Goal: Task Accomplishment & Management: Use online tool/utility

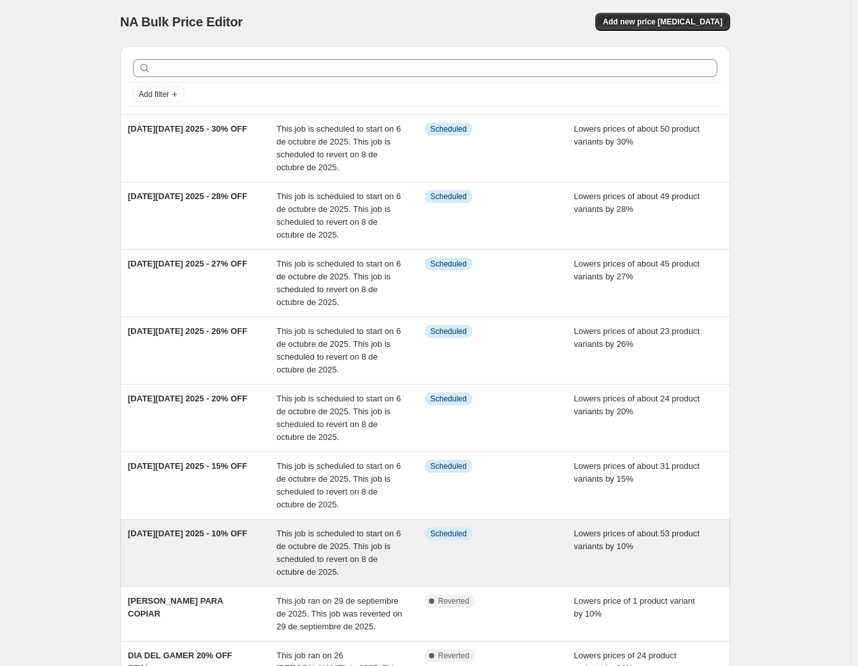
scroll to position [3, 0]
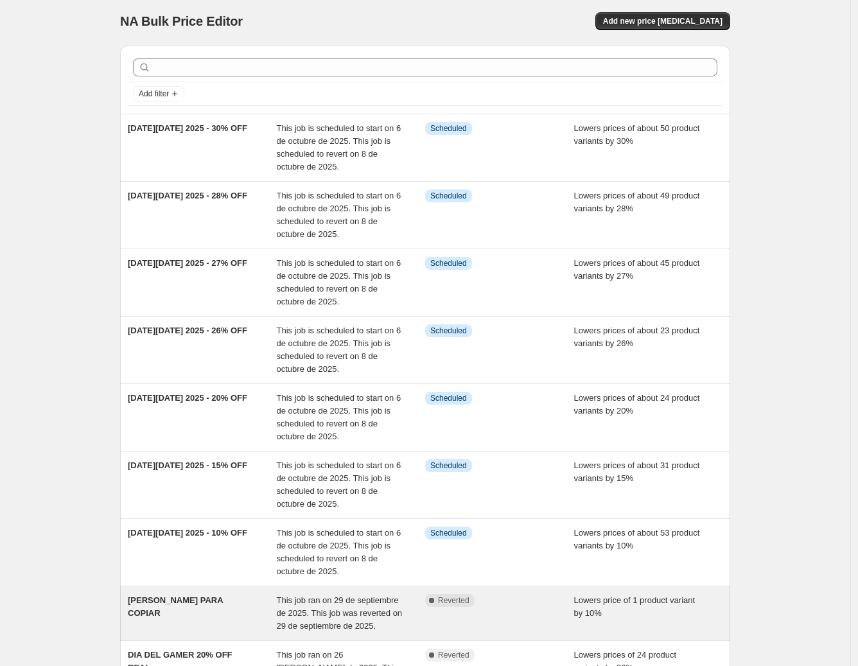
click at [219, 612] on div "[PERSON_NAME] PARA COPIAR" at bounding box center [202, 613] width 149 height 39
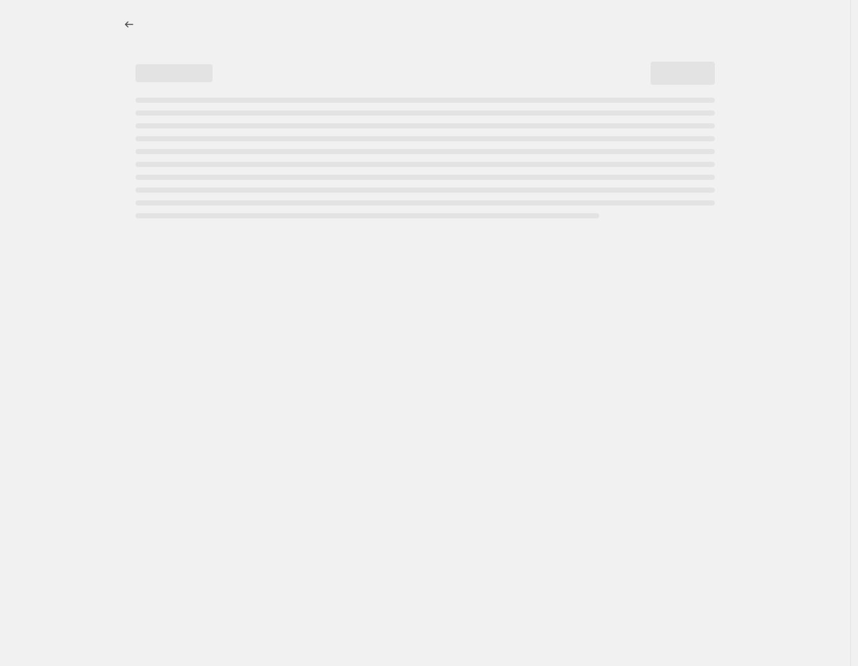
select select "percentage"
select select "no_change"
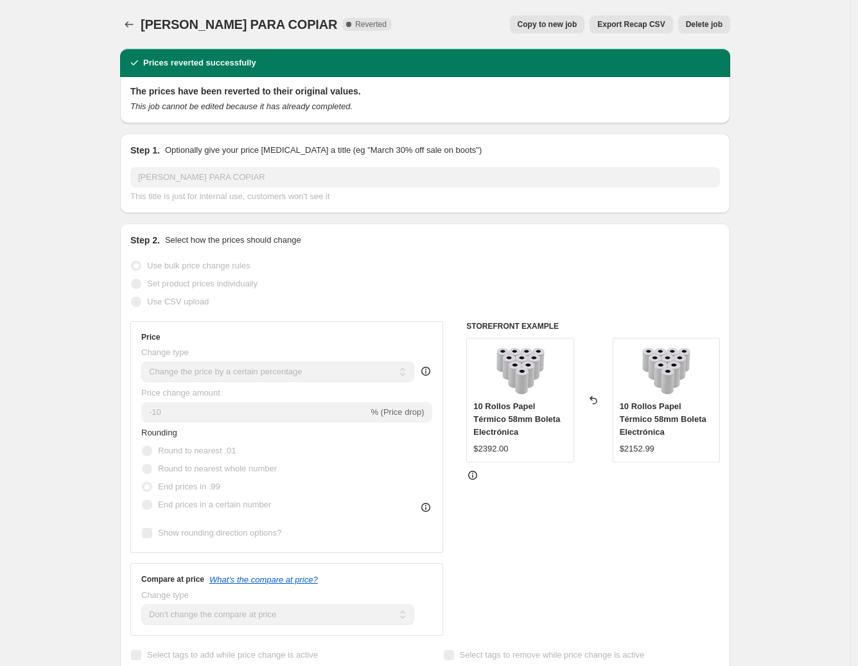
click at [530, 25] on span "Copy to new job" at bounding box center [548, 24] width 60 height 10
select select "percentage"
select select "no_change"
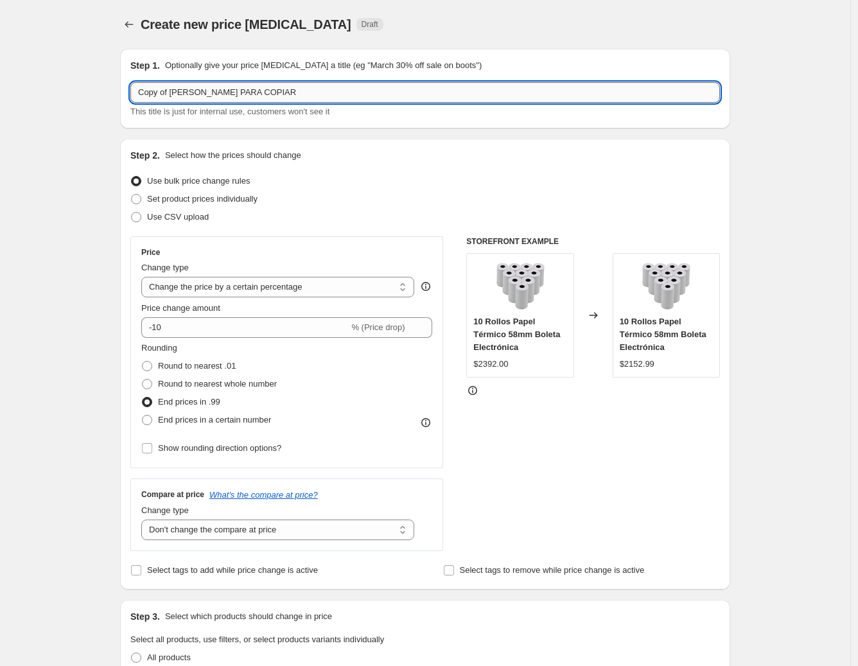
click at [274, 100] on input "Copy of CAMPAÑA PARA COPIAR" at bounding box center [424, 92] width 589 height 21
drag, startPoint x: 308, startPoint y: 91, endPoint x: 46, endPoint y: 82, distance: 261.5
click at [47, 82] on div "Create new price change job. This page is ready Create new price change job Dra…" at bounding box center [425, 579] width 850 height 1158
type input "c"
type input "CYBER MONDAY 2025 - 32% OFF"
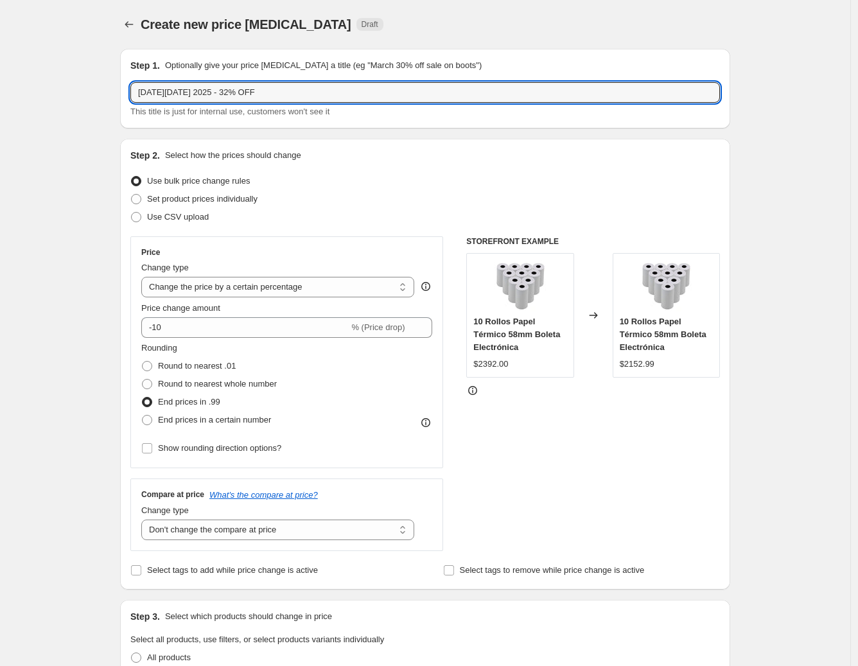
click at [66, 360] on div "Create new price change job. This page is ready Create new price change job Dra…" at bounding box center [425, 579] width 850 height 1158
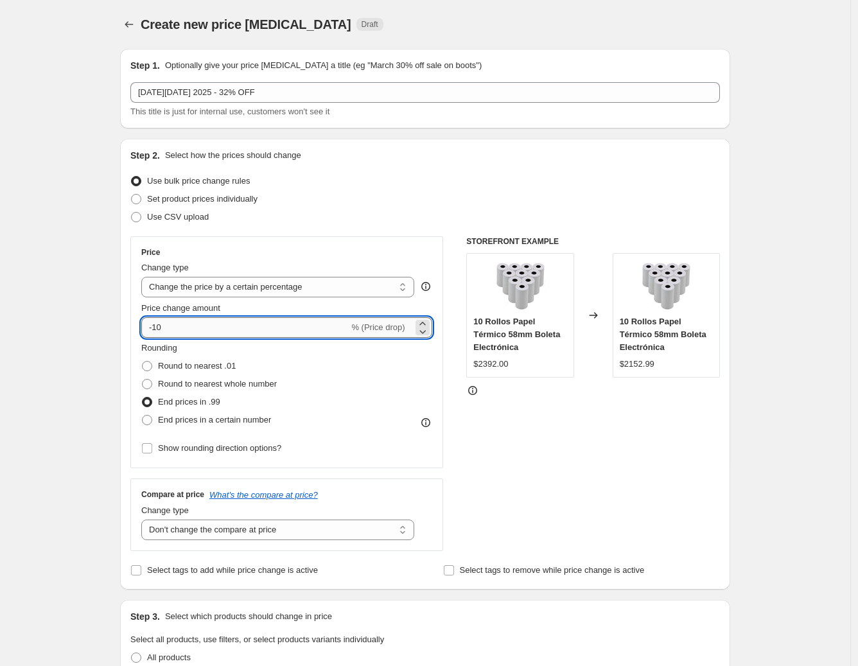
click at [195, 337] on input "-10" at bounding box center [244, 327] width 207 height 21
type input "-1"
type input "-32"
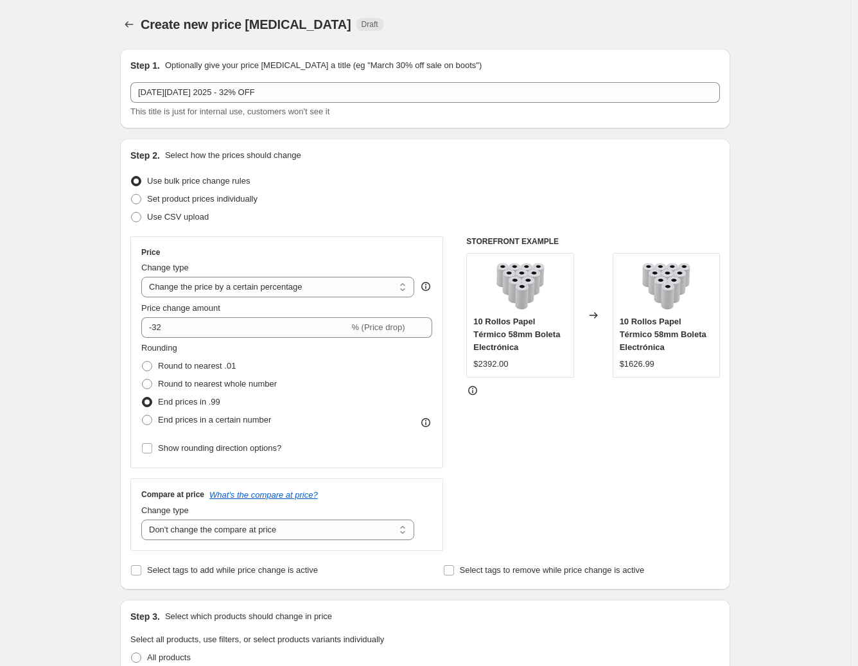
click at [571, 425] on div "STOREFRONT EXAMPLE 10 Rollos Papel Térmico 58mm Boleta Electrónica $2392.00 Cha…" at bounding box center [593, 393] width 254 height 315
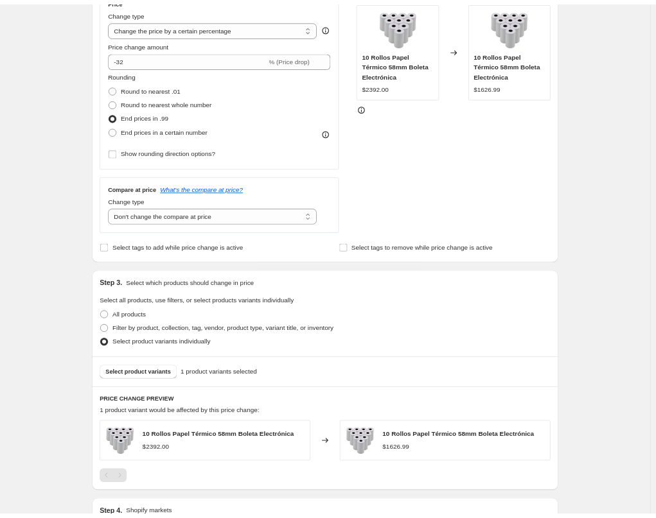
scroll to position [283, 0]
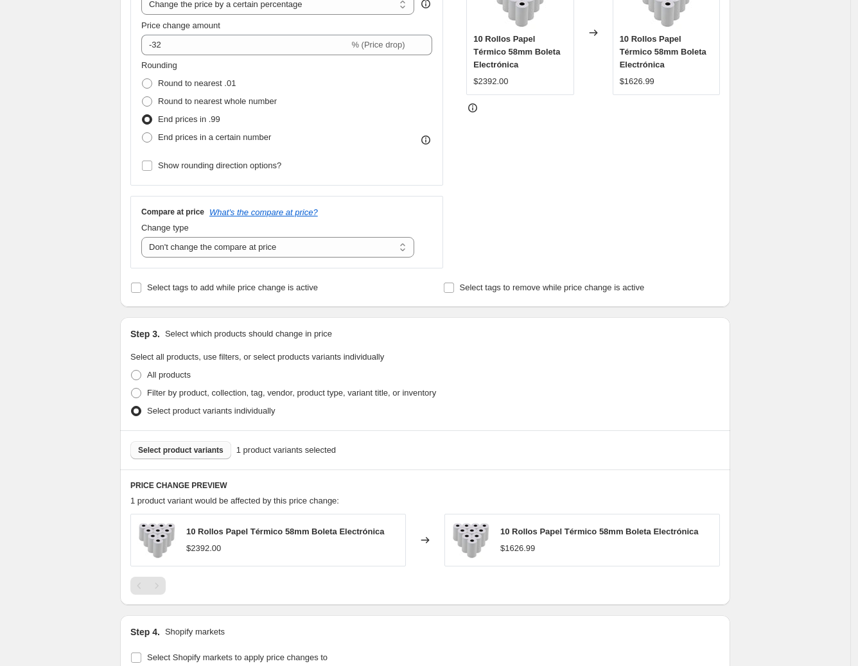
click at [207, 446] on span "Select product variants" at bounding box center [180, 450] width 85 height 10
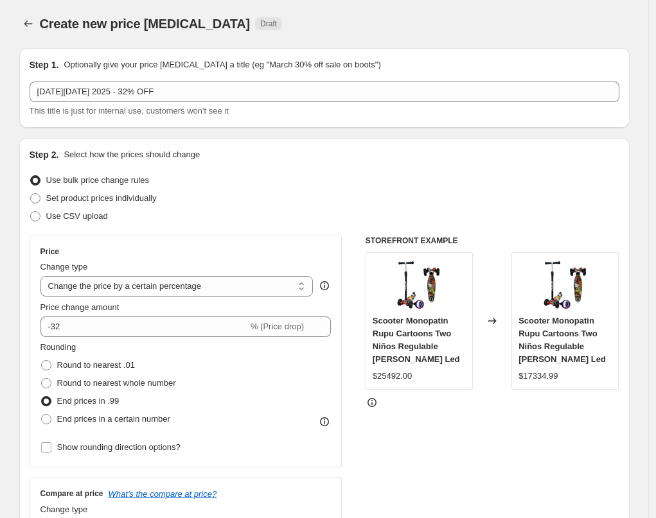
scroll to position [0, 0]
click at [525, 406] on div at bounding box center [492, 403] width 254 height 13
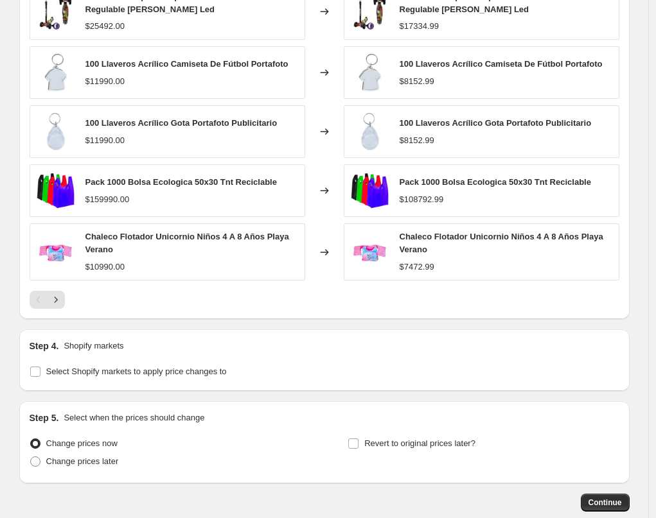
scroll to position [831, 0]
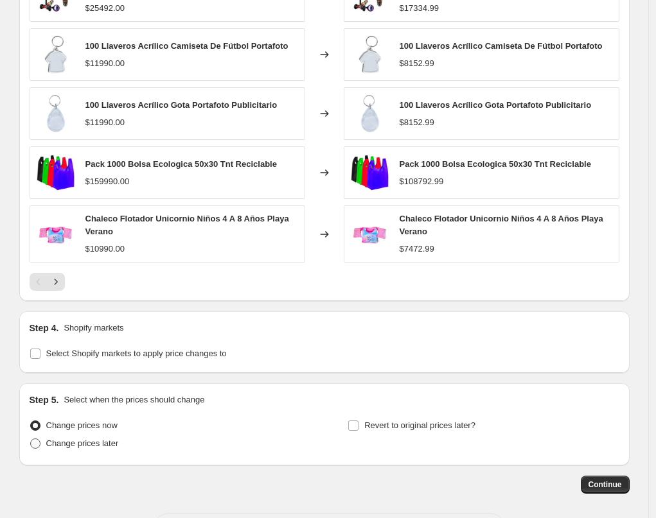
click at [76, 444] on span "Change prices later" at bounding box center [82, 444] width 73 height 10
click at [31, 439] on input "Change prices later" at bounding box center [30, 439] width 1 height 1
radio input "true"
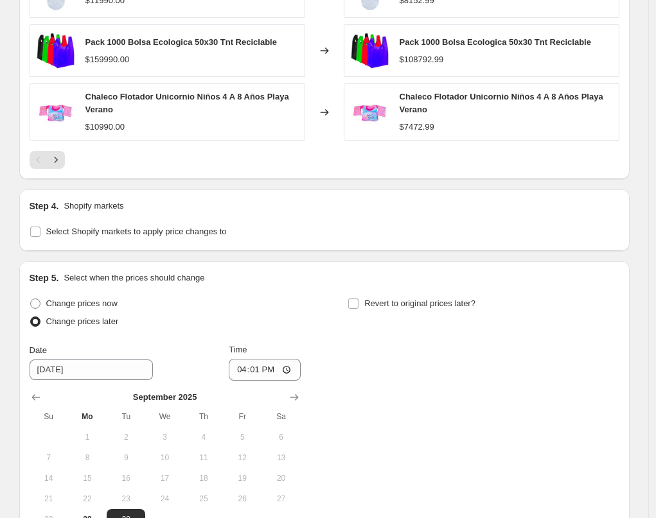
scroll to position [1104, 0]
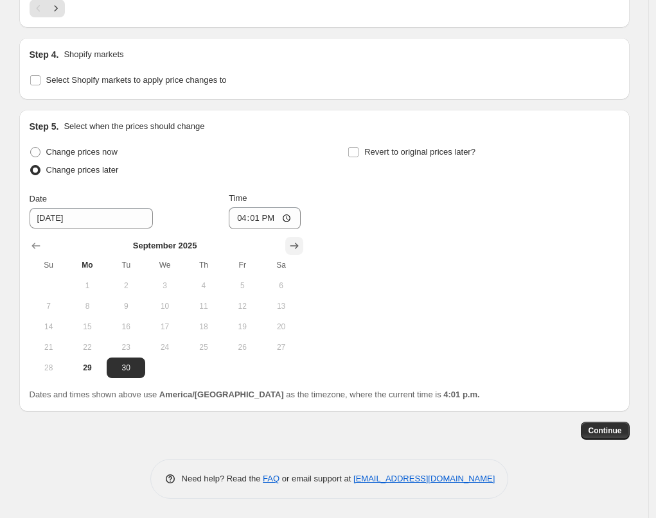
click at [301, 248] on icon "Show next month, October 2025" at bounding box center [294, 246] width 13 height 13
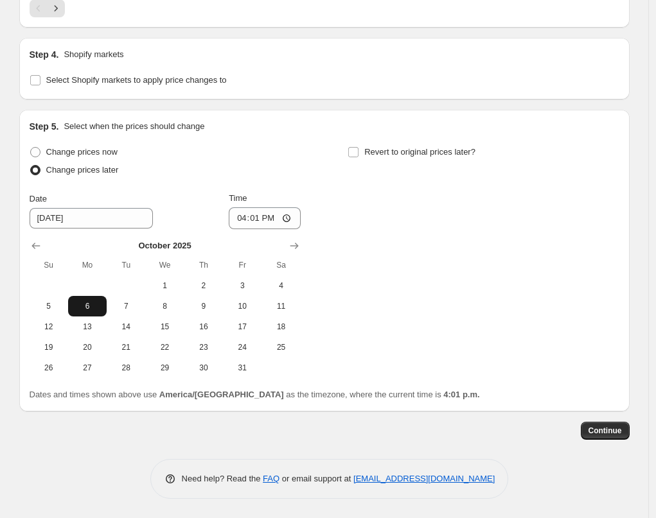
click at [98, 309] on span "6" at bounding box center [87, 306] width 28 height 10
type input "[DATE]"
click at [257, 218] on input "16:01" at bounding box center [265, 218] width 72 height 22
type input "00:00"
click at [353, 151] on input "Revert to original prices later?" at bounding box center [353, 152] width 10 height 10
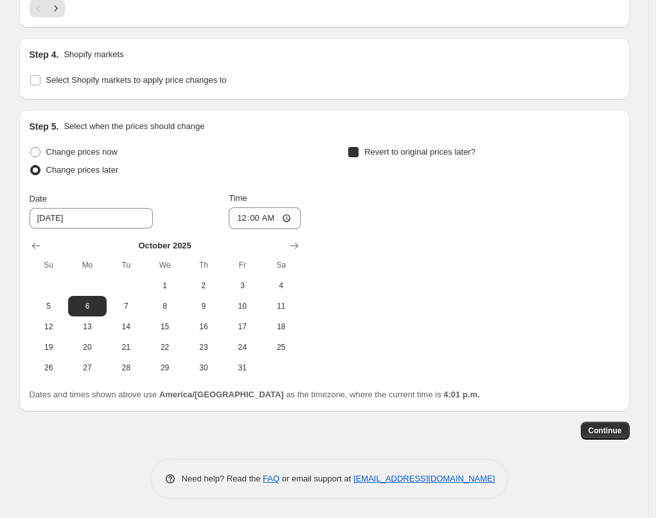
checkbox input "true"
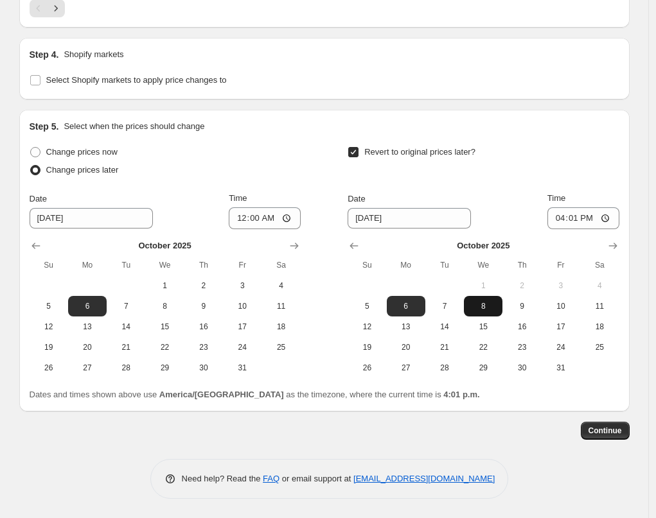
click at [484, 308] on span "8" at bounding box center [483, 306] width 28 height 10
type input "[DATE]"
click at [578, 220] on input "16:01" at bounding box center [583, 218] width 72 height 22
type input "23:59"
click at [573, 112] on div "Step 5. Select when the prices should change Change prices now Change prices la…" at bounding box center [324, 261] width 610 height 302
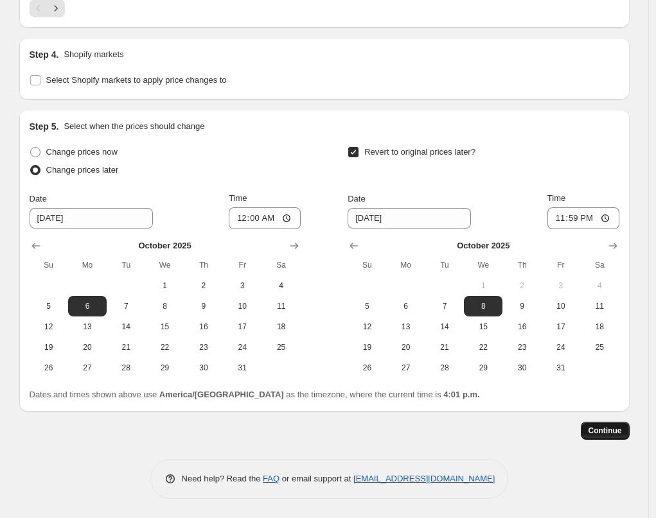
click at [593, 434] on span "Continue" at bounding box center [604, 431] width 33 height 10
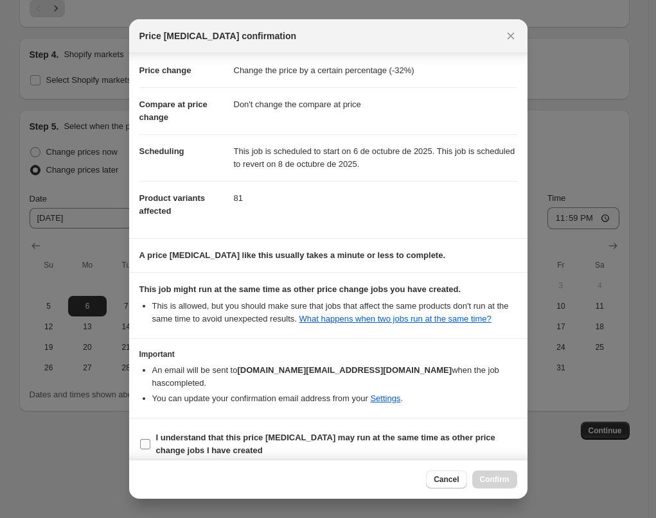
scroll to position [33, 0]
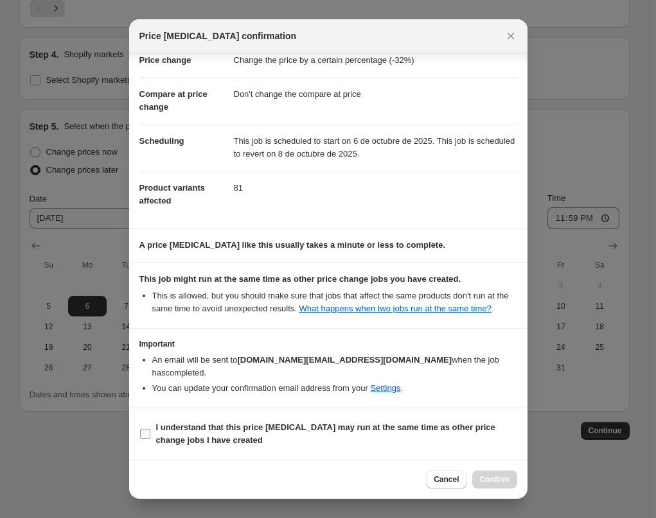
click at [383, 431] on b "I understand that this price [MEDICAL_DATA] may run at the same time as other p…" at bounding box center [325, 434] width 339 height 22
click at [150, 431] on input "I understand that this price [MEDICAL_DATA] may run at the same time as other p…" at bounding box center [145, 434] width 10 height 10
checkbox input "true"
click at [498, 476] on span "Confirm" at bounding box center [495, 480] width 30 height 10
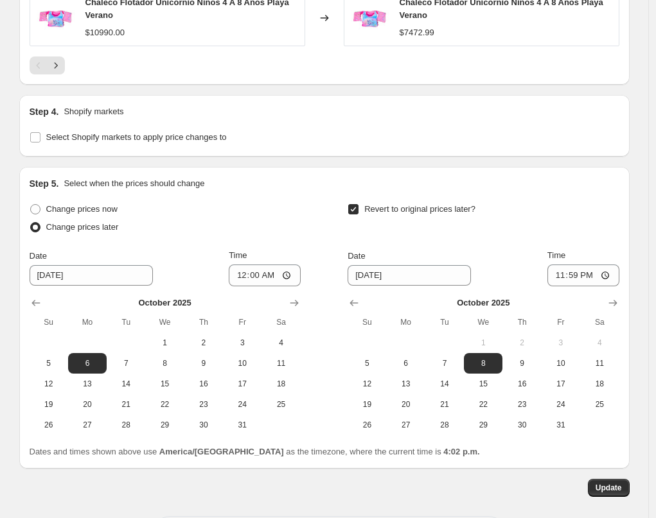
scroll to position [1183, 0]
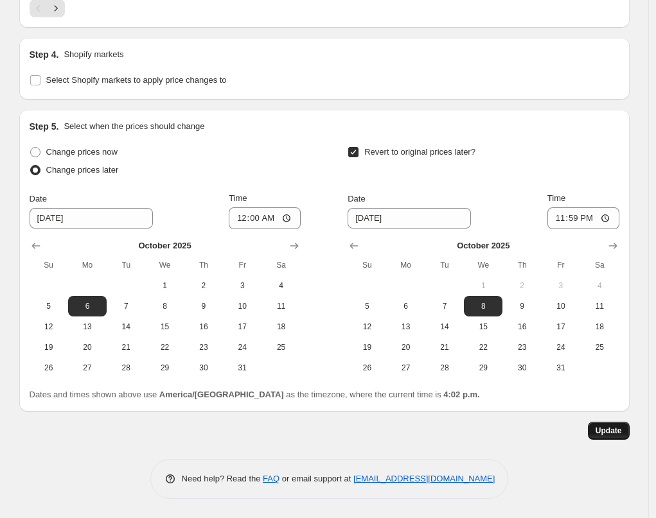
click at [616, 428] on span "Update" at bounding box center [608, 431] width 26 height 10
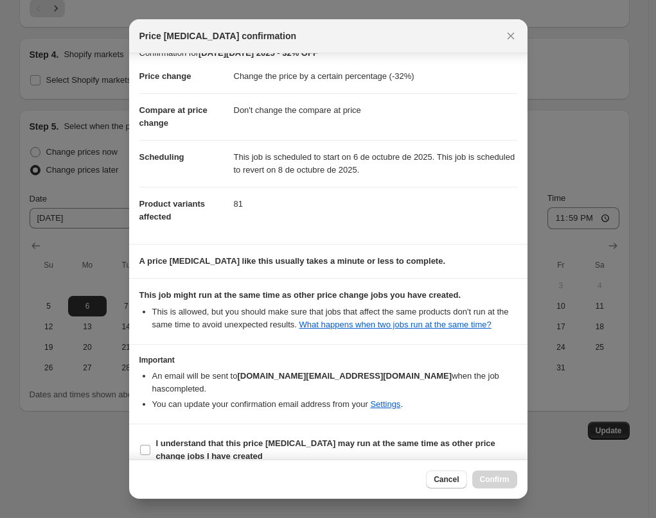
scroll to position [33, 0]
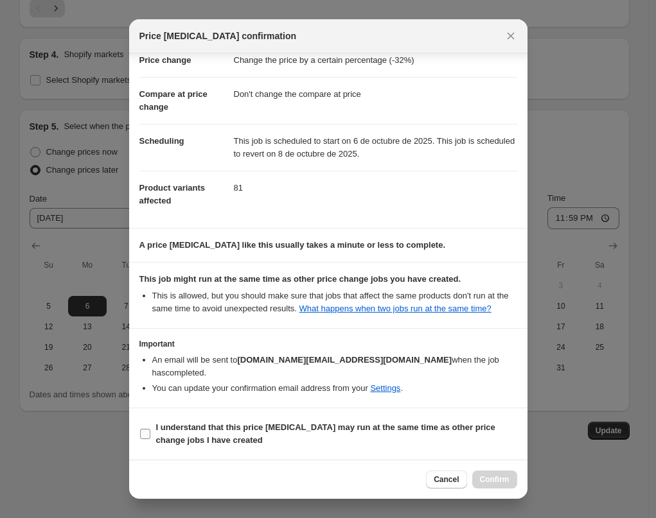
drag, startPoint x: 209, startPoint y: 434, endPoint x: 229, endPoint y: 439, distance: 21.0
click at [209, 434] on span "I understand that this price [MEDICAL_DATA] may run at the same time as other p…" at bounding box center [336, 434] width 361 height 26
click at [150, 434] on input "I understand that this price [MEDICAL_DATA] may run at the same time as other p…" at bounding box center [145, 434] width 10 height 10
checkbox input "true"
click at [500, 482] on span "Confirm" at bounding box center [495, 480] width 30 height 10
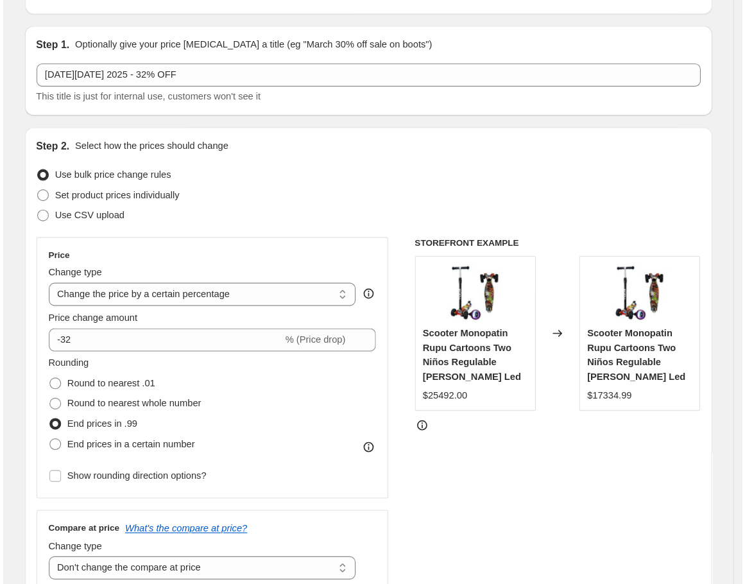
scroll to position [0, 0]
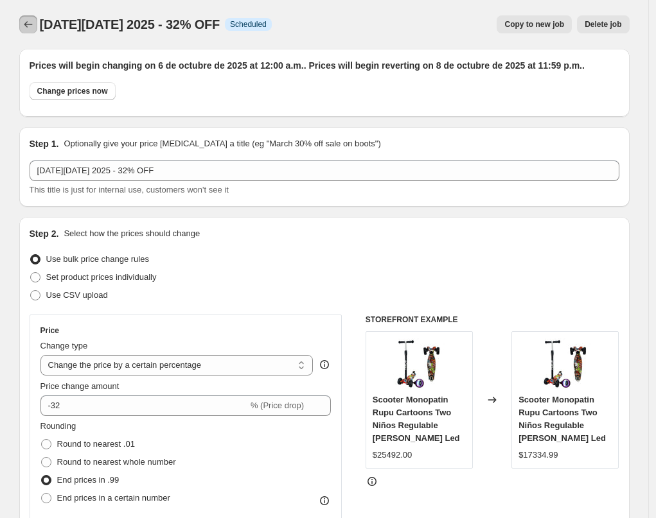
click at [28, 25] on icon "Price change jobs" at bounding box center [28, 24] width 13 height 13
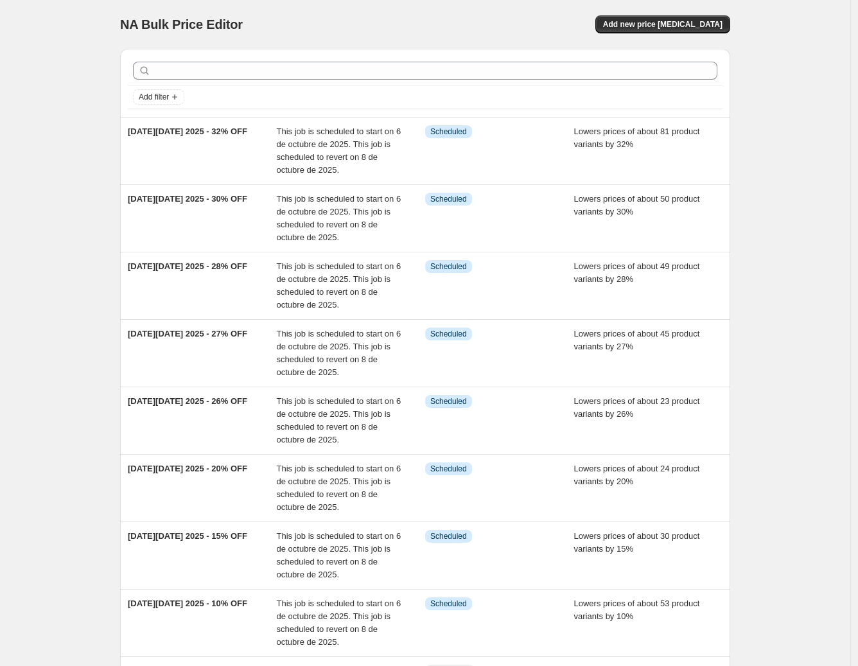
click at [57, 225] on div "NA Bulk Price Editor. This page is ready NA Bulk Price Editor Add new price cha…" at bounding box center [425, 452] width 850 height 905
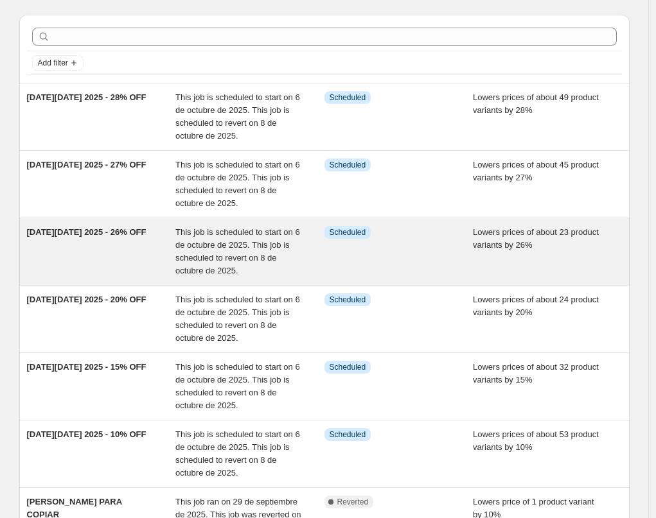
scroll to position [34, 0]
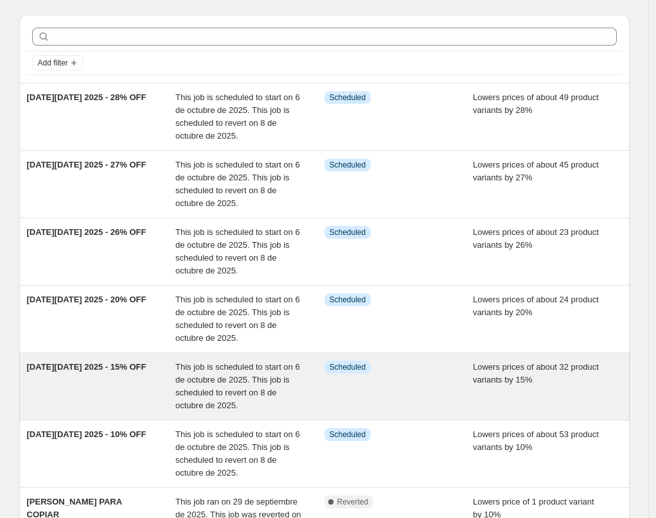
click at [156, 372] on div "[DATE][DATE] 2025 - 15% OFF" at bounding box center [101, 386] width 149 height 51
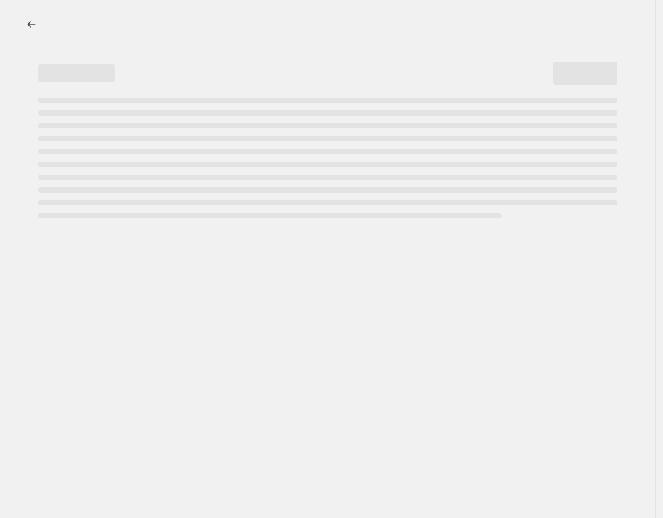
select select "percentage"
select select "no_change"
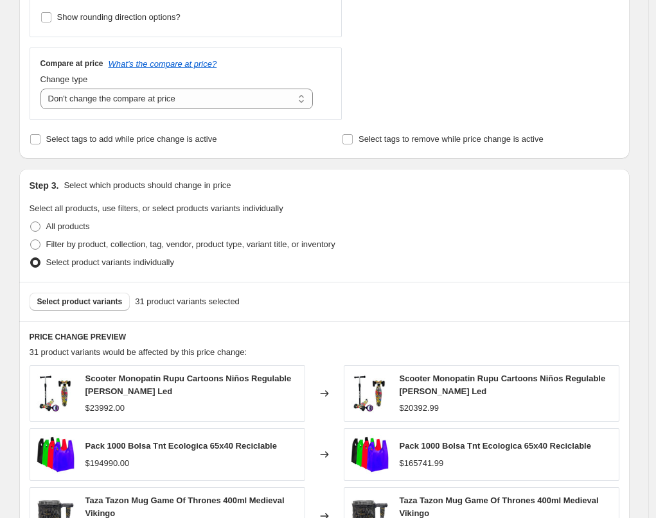
scroll to position [511, 0]
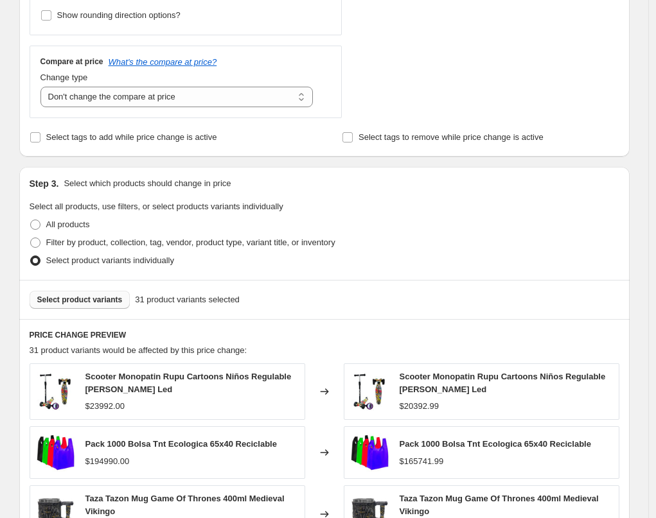
click at [114, 302] on span "Select product variants" at bounding box center [79, 300] width 85 height 10
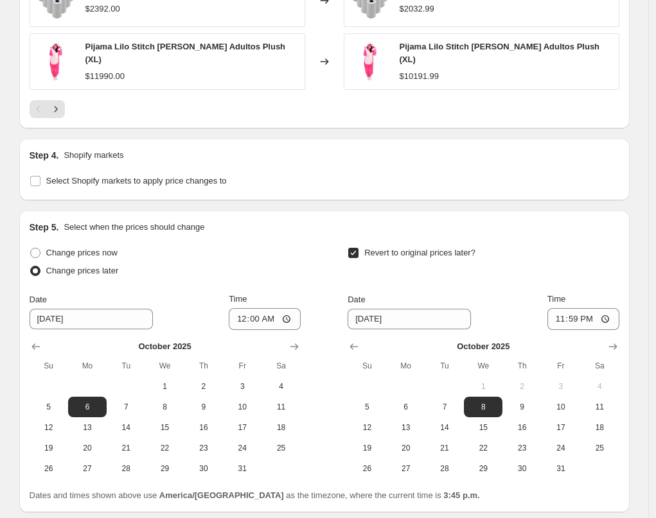
scroll to position [1187, 0]
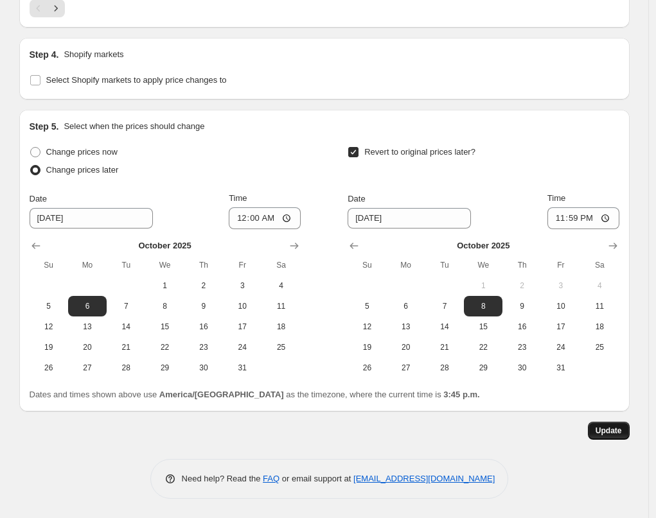
click at [610, 428] on span "Update" at bounding box center [608, 431] width 26 height 10
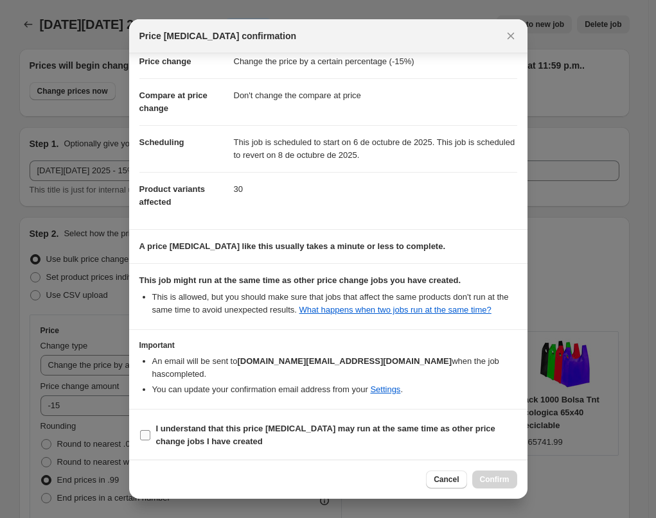
scroll to position [33, 0]
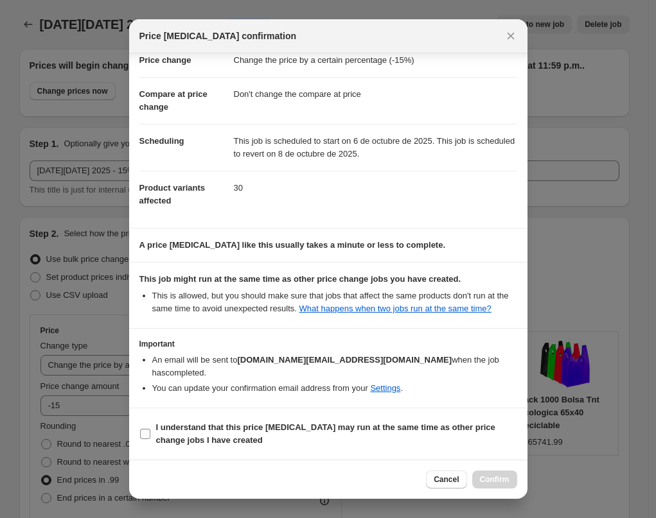
click at [375, 424] on b "I understand that this price [MEDICAL_DATA] may run at the same time as other p…" at bounding box center [325, 434] width 339 height 22
click at [150, 429] on input "I understand that this price [MEDICAL_DATA] may run at the same time as other p…" at bounding box center [145, 434] width 10 height 10
checkbox input "true"
click at [505, 479] on span "Confirm" at bounding box center [495, 480] width 30 height 10
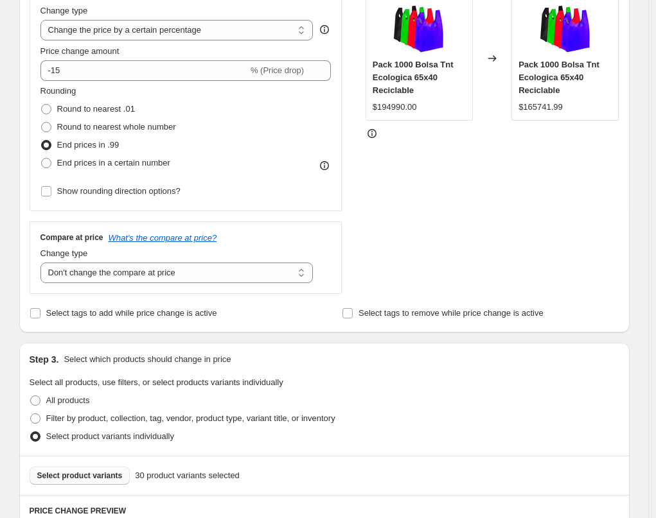
scroll to position [0, 0]
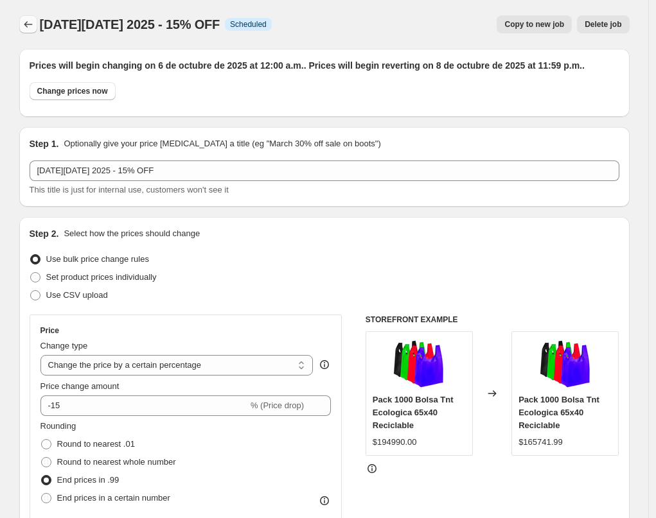
click at [30, 24] on icon "Price change jobs" at bounding box center [28, 24] width 13 height 13
